Goal: Check status: Check status

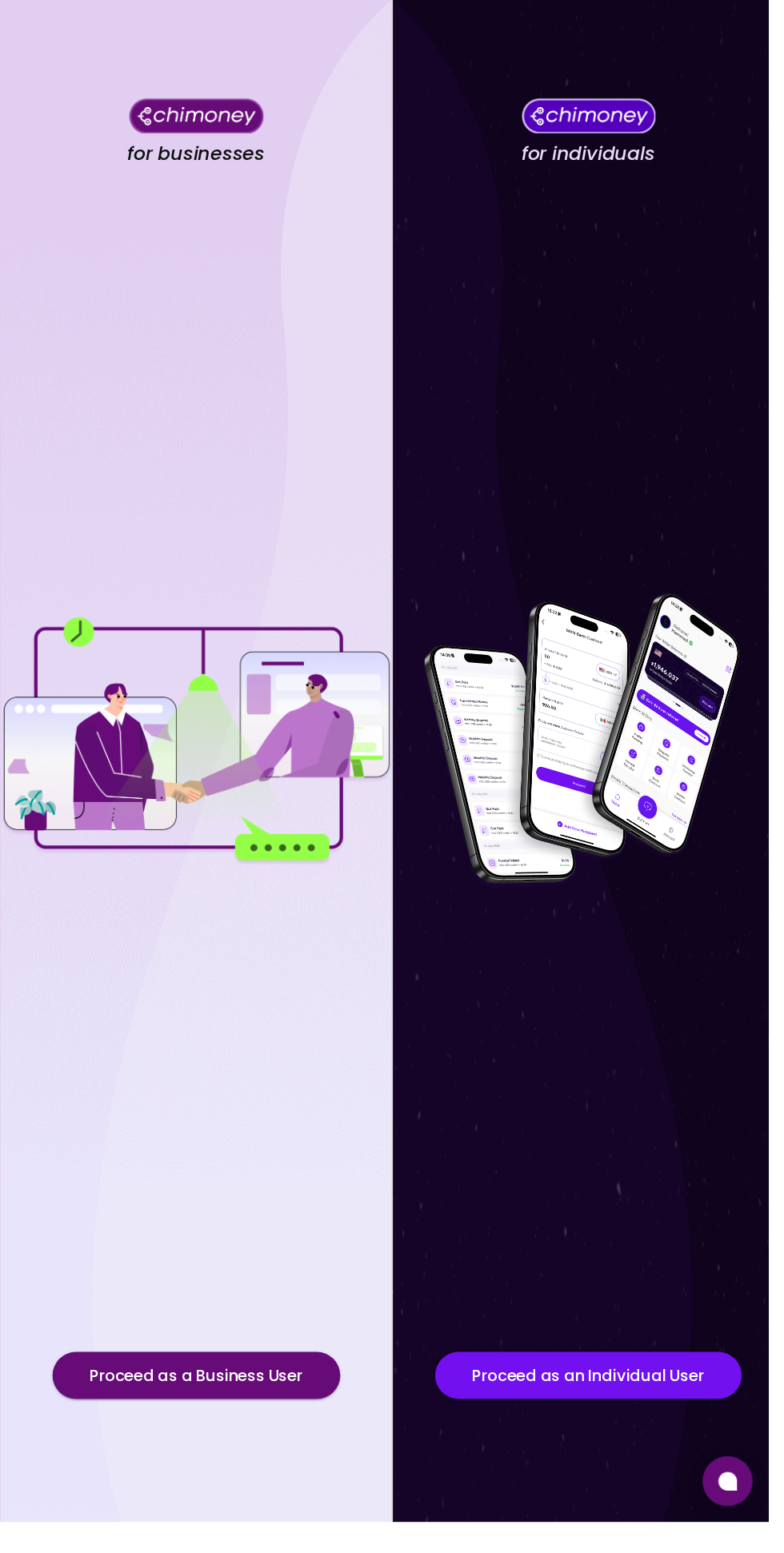
click at [325, 1428] on button "Proceed as a Business User" at bounding box center [200, 1404] width 294 height 48
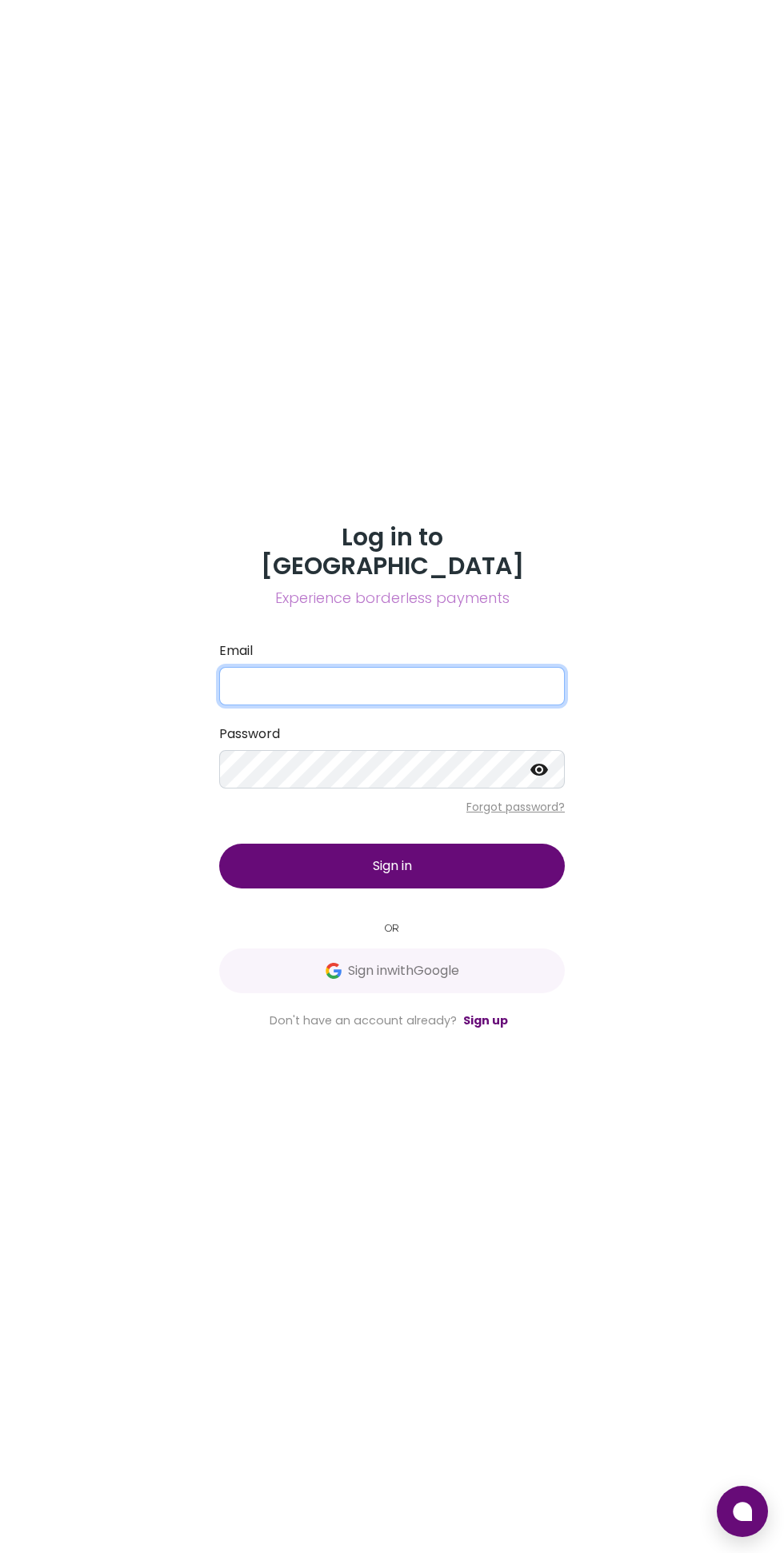
click at [486, 705] on input "Email" at bounding box center [392, 685] width 345 height 38
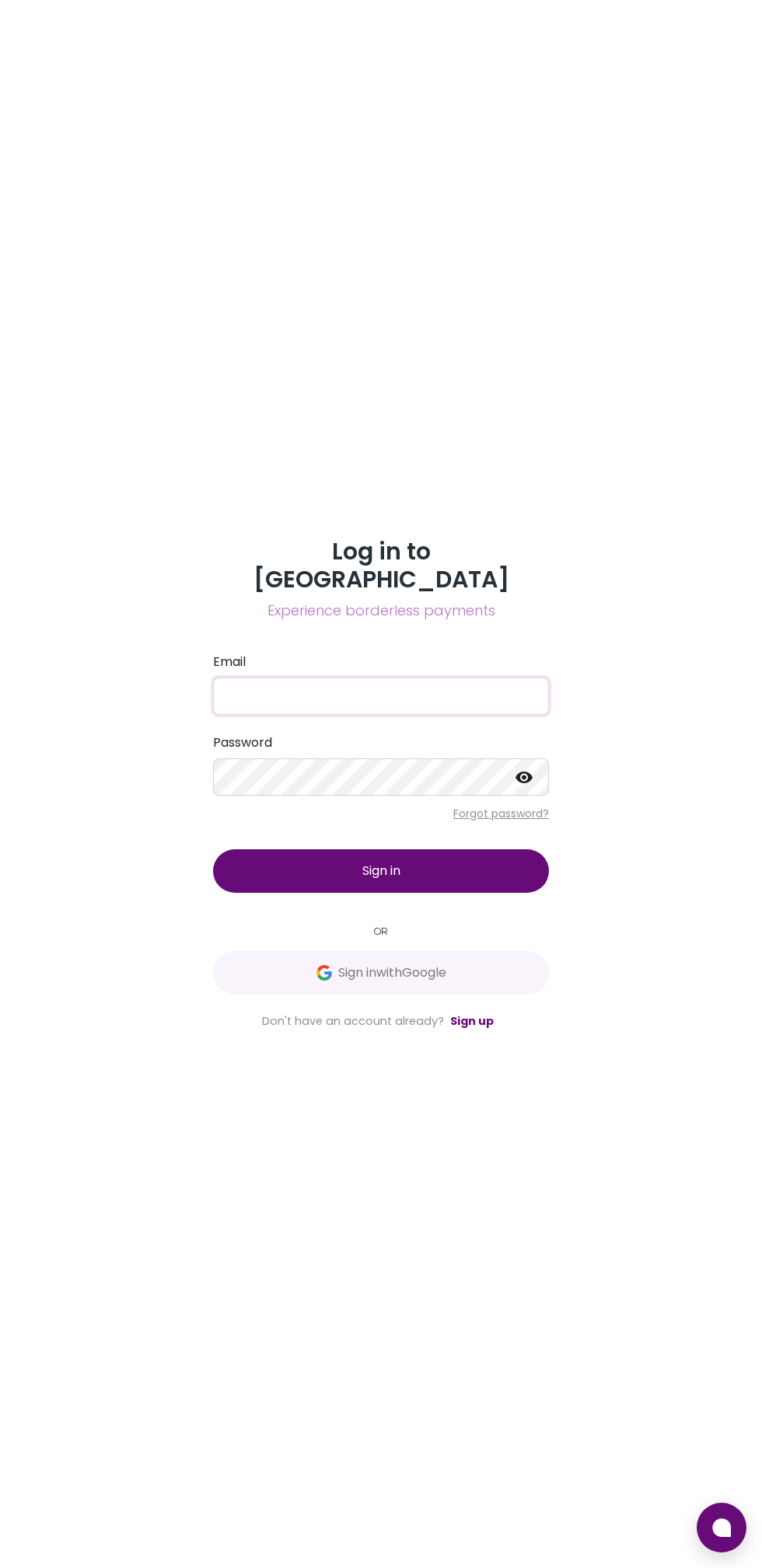
type input "[EMAIL_ADDRESS][DOMAIN_NAME]"
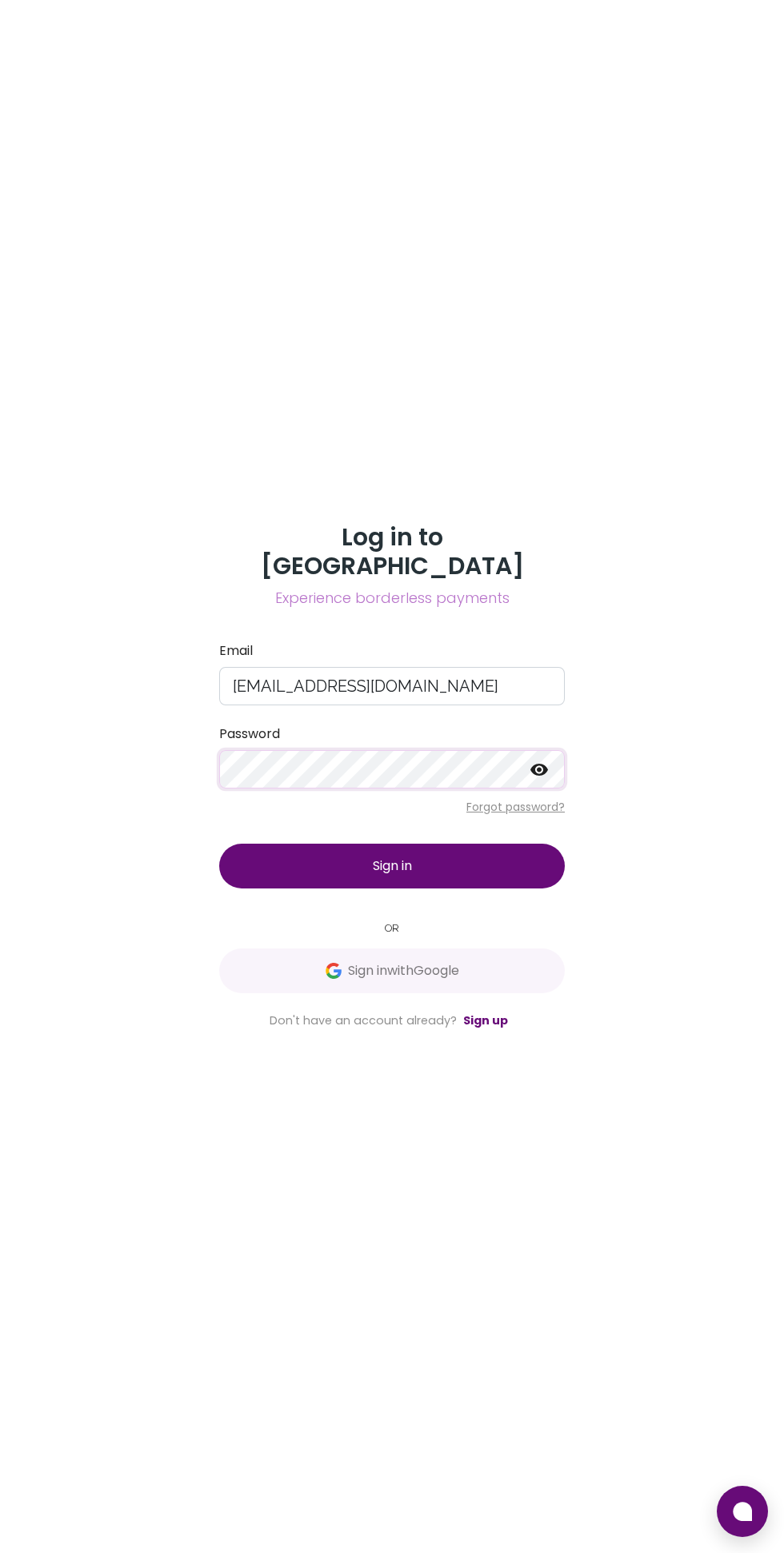
click at [512, 889] on button "Sign in" at bounding box center [392, 866] width 345 height 44
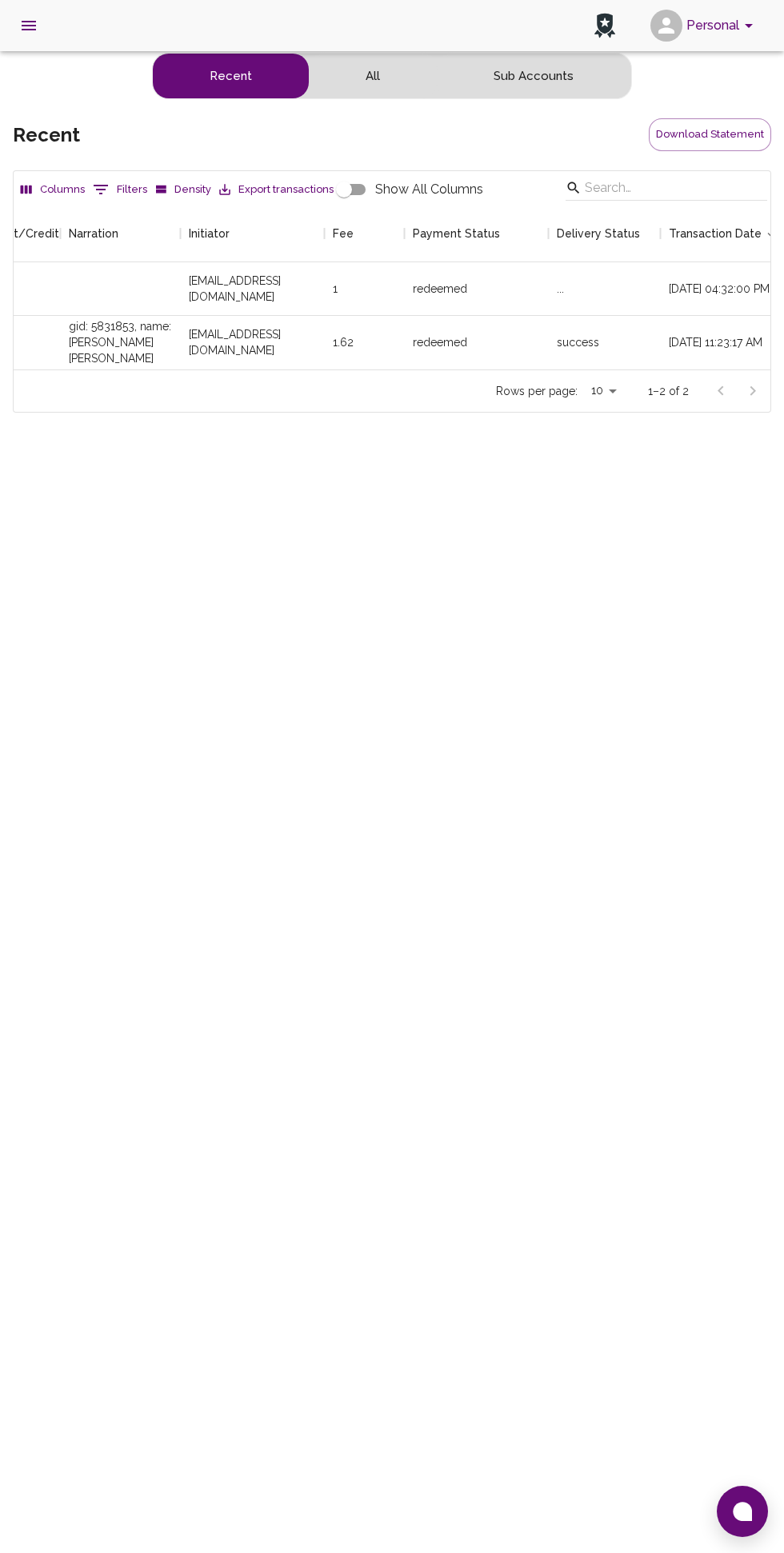
scroll to position [0, 539]
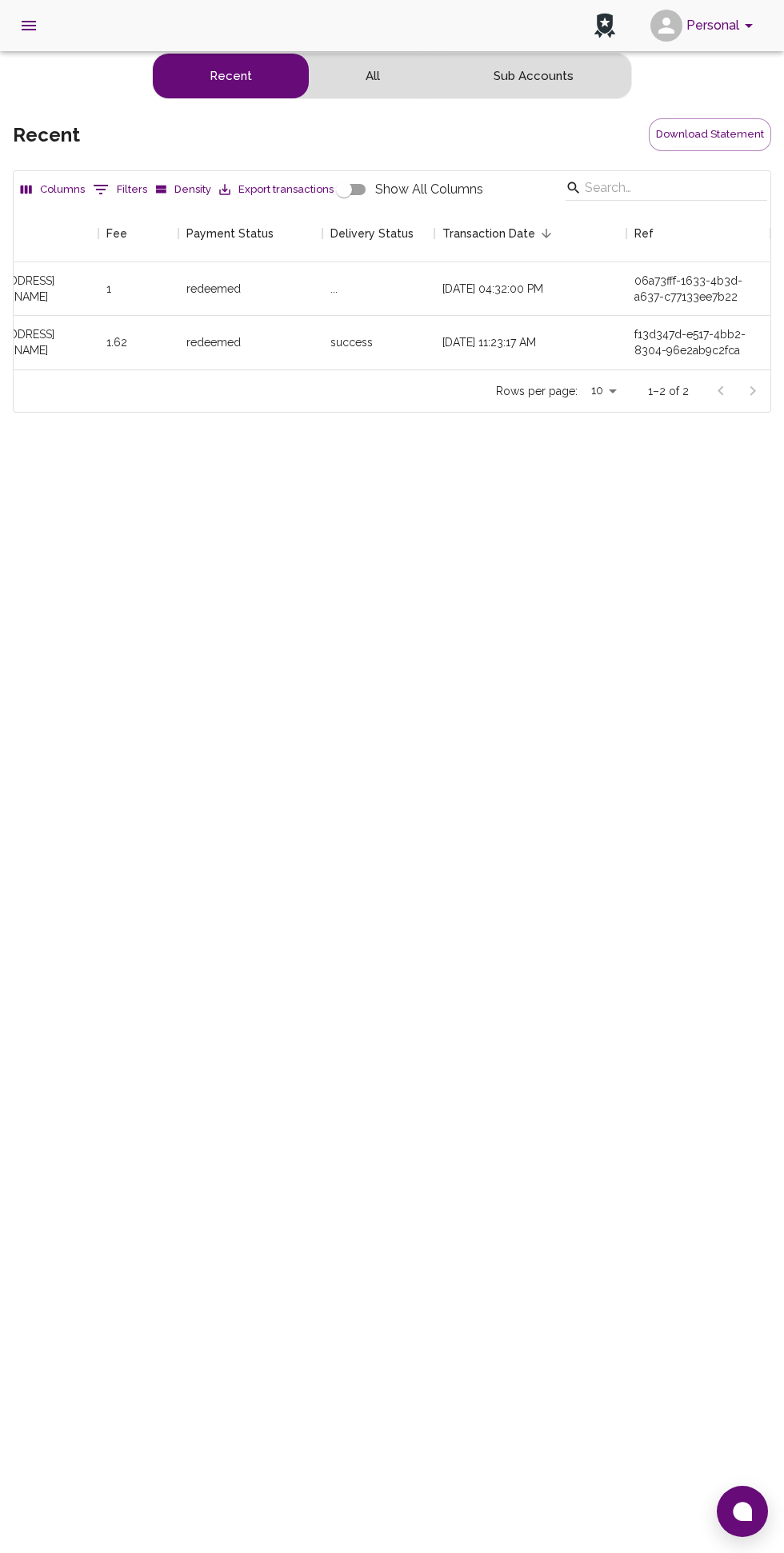
click at [352, 83] on button "All" at bounding box center [373, 75] width 128 height 44
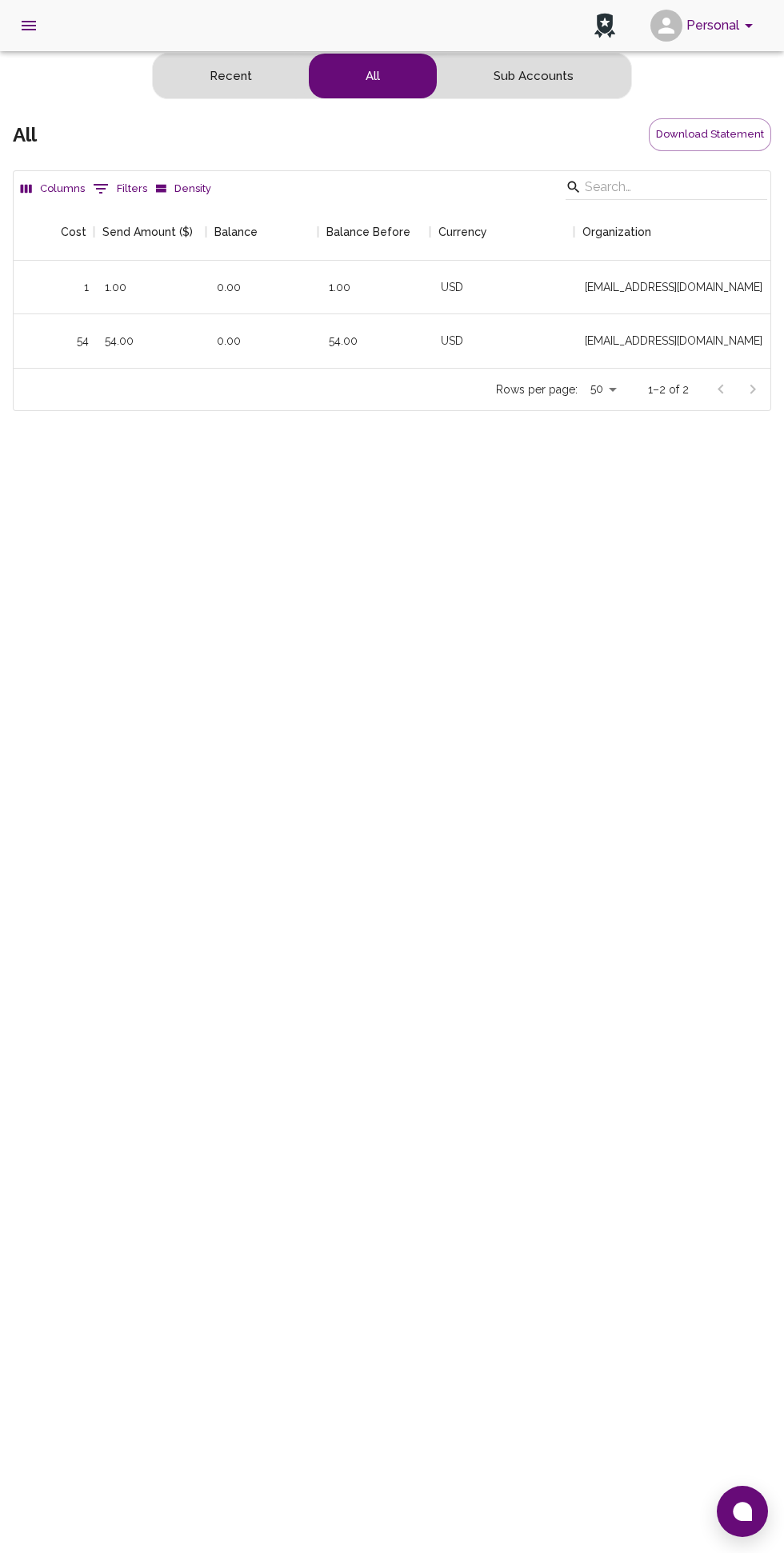
scroll to position [0, 391]
